Goal: Transaction & Acquisition: Purchase product/service

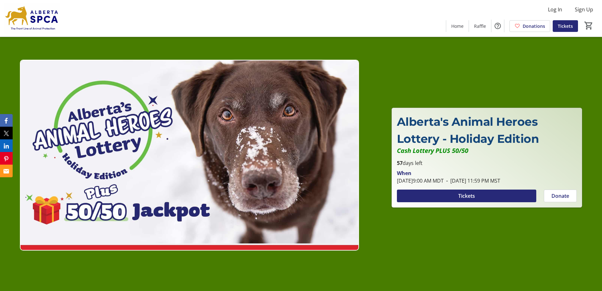
click at [459, 197] on span "Tickets" at bounding box center [466, 196] width 17 height 8
click at [464, 199] on span "Tickets" at bounding box center [466, 196] width 17 height 8
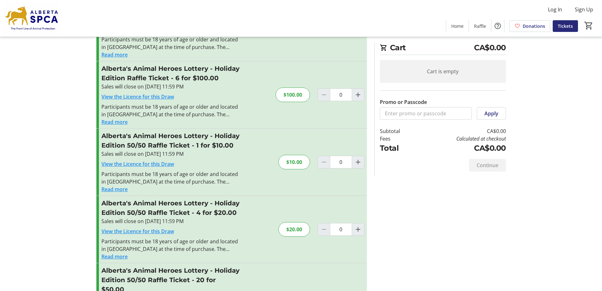
scroll to position [123, 0]
